Goal: Use online tool/utility: Utilize a website feature to perform a specific function

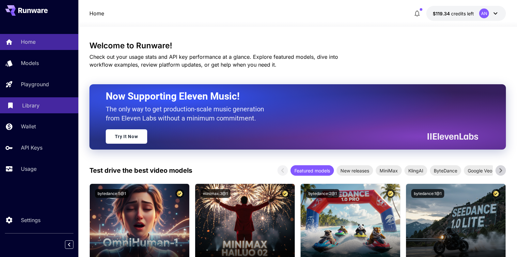
click at [32, 106] on p "Library" at bounding box center [30, 105] width 17 height 8
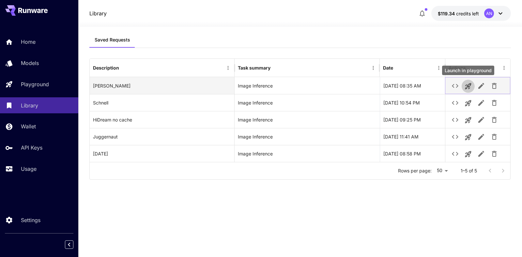
click at [469, 84] on icon "Launch in playground" at bounding box center [468, 86] width 6 height 6
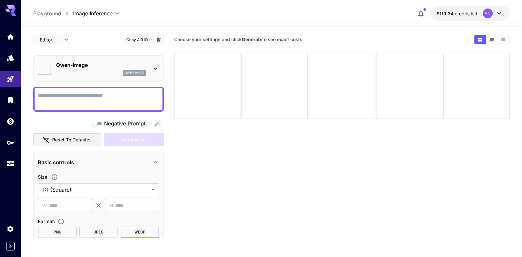
type input "**********"
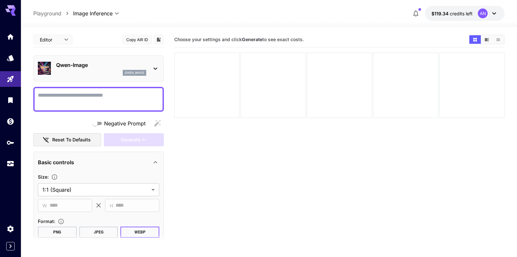
click at [78, 97] on textarea "Negative Prompt" at bounding box center [98, 99] width 121 height 16
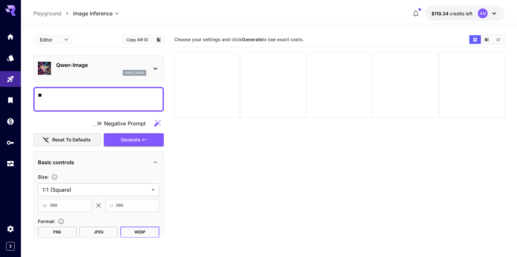
type textarea "*"
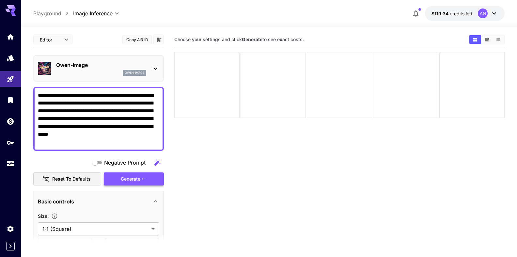
click at [136, 179] on span "Generate" at bounding box center [131, 179] width 20 height 8
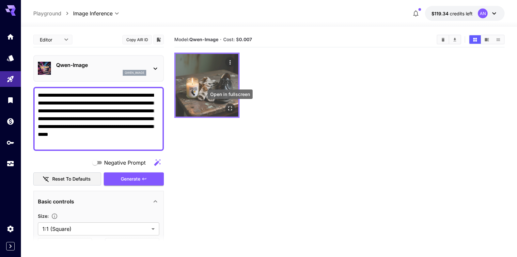
click at [232, 108] on icon "Open in fullscreen" at bounding box center [230, 108] width 7 height 7
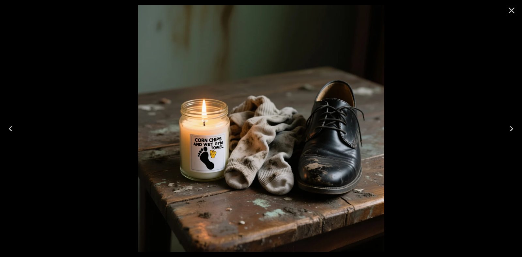
click at [507, 11] on icon "Close" at bounding box center [511, 10] width 10 height 10
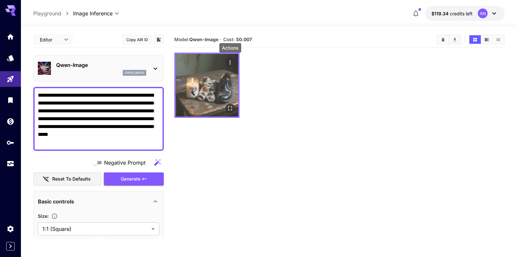
click at [231, 60] on icon "Actions" at bounding box center [230, 62] width 7 height 7
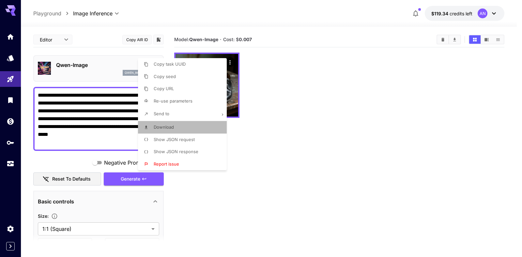
click at [164, 126] on span "Download" at bounding box center [164, 126] width 20 height 5
click at [76, 121] on div at bounding box center [261, 128] width 522 height 257
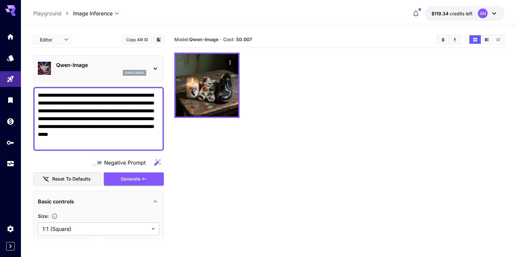
click at [41, 127] on textarea "**********" at bounding box center [96, 118] width 116 height 55
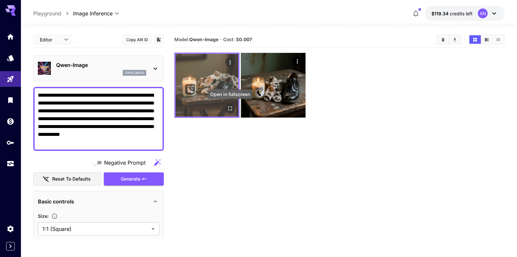
type textarea "**********"
click at [230, 109] on icon "Open in fullscreen" at bounding box center [230, 108] width 7 height 7
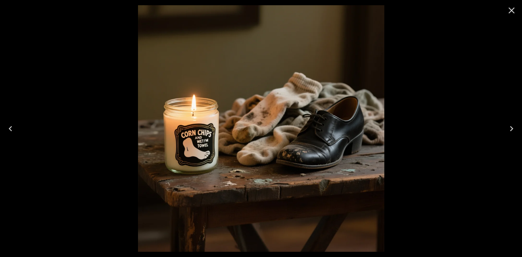
click at [517, 11] on button "Close" at bounding box center [512, 11] width 16 height 16
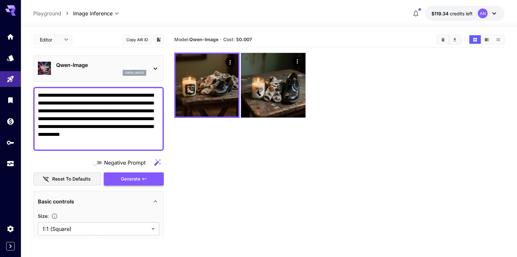
click at [135, 177] on span "Generate" at bounding box center [131, 179] width 20 height 8
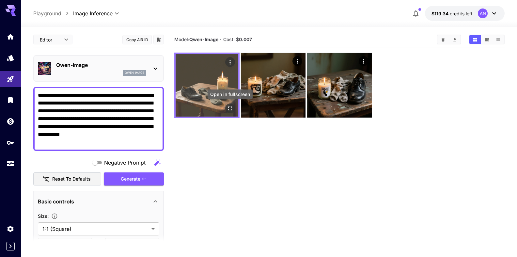
click at [231, 107] on icon "Open in fullscreen" at bounding box center [230, 108] width 7 height 7
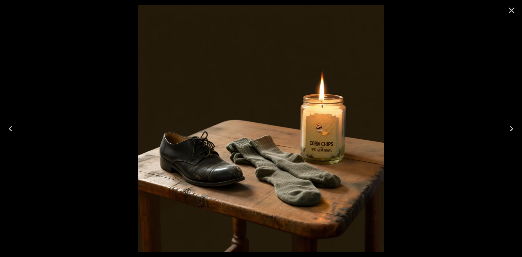
click at [514, 12] on icon "Close" at bounding box center [511, 10] width 10 height 10
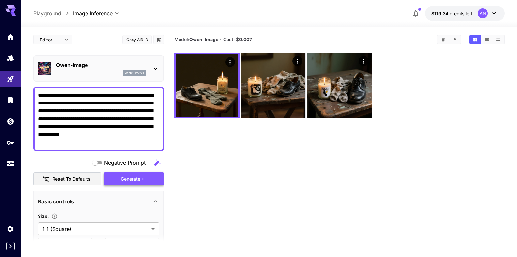
click at [124, 179] on span "Generate" at bounding box center [131, 179] width 20 height 8
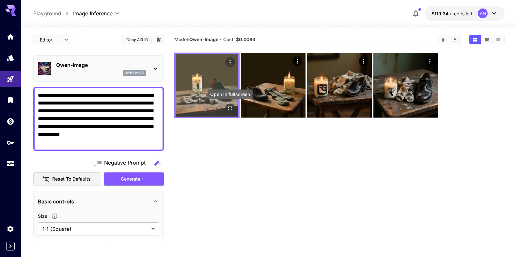
click at [227, 108] on icon "Open in fullscreen" at bounding box center [230, 108] width 7 height 7
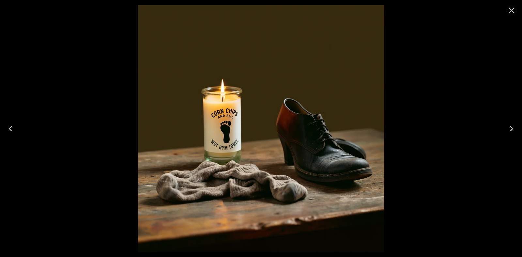
click at [514, 10] on icon "Close" at bounding box center [511, 10] width 10 height 10
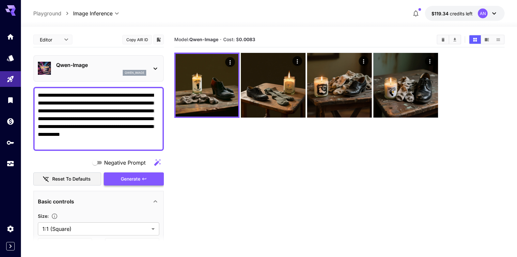
click at [132, 179] on span "Generate" at bounding box center [131, 179] width 20 height 8
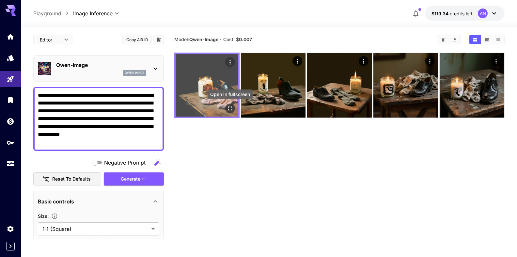
click at [229, 112] on button "Open in fullscreen" at bounding box center [230, 108] width 10 height 10
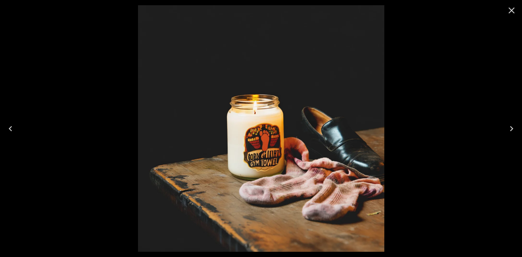
click at [512, 13] on icon "Close" at bounding box center [511, 10] width 10 height 10
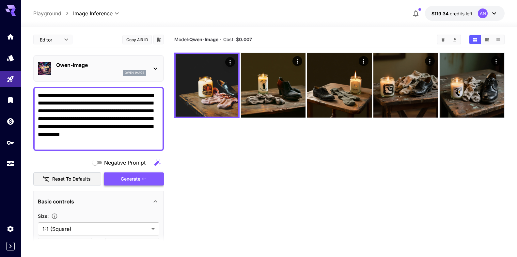
click at [124, 182] on span "Generate" at bounding box center [131, 179] width 20 height 8
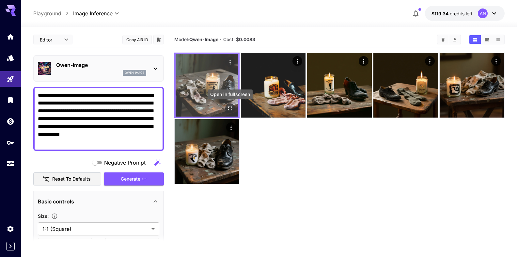
click at [229, 109] on icon "Open in fullscreen" at bounding box center [230, 108] width 7 height 7
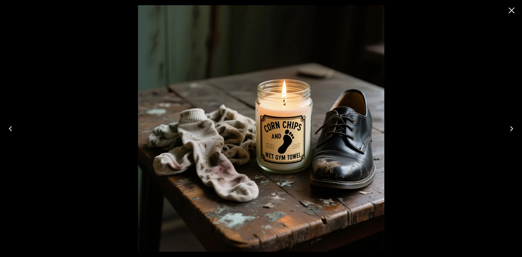
click at [511, 10] on icon "Close" at bounding box center [511, 10] width 10 height 10
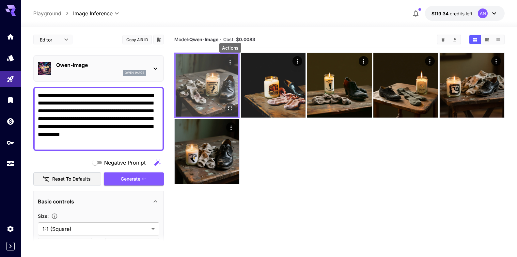
click at [228, 64] on icon "Actions" at bounding box center [230, 62] width 7 height 7
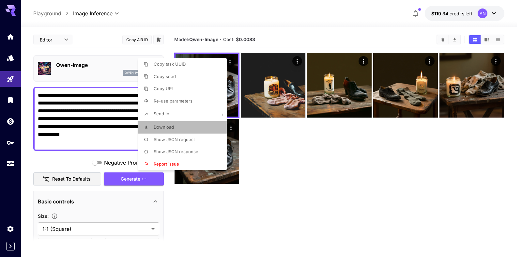
click at [166, 129] on span "Download" at bounding box center [164, 126] width 20 height 5
click at [442, 38] on div at bounding box center [261, 128] width 522 height 257
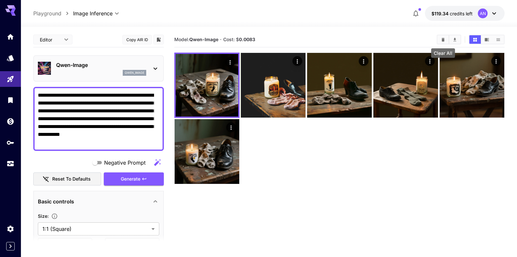
click at [442, 39] on icon "Clear All" at bounding box center [442, 40] width 3 height 4
